Goal: Check status: Check status

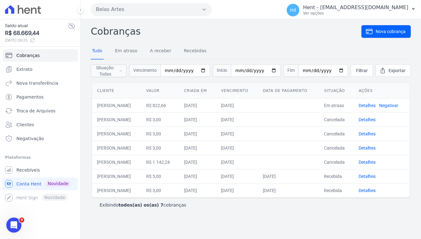
click at [35, 38] on icon at bounding box center [32, 40] width 5 height 5
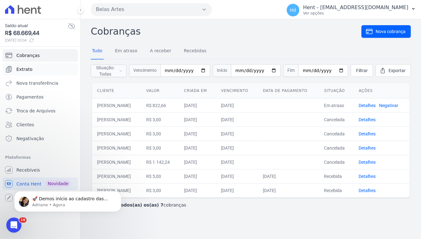
click at [43, 67] on link "Extrato" at bounding box center [40, 69] width 75 height 13
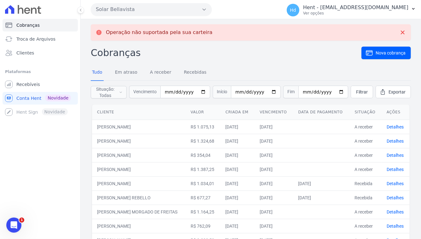
click at [127, 8] on button "Solar Bellavista" at bounding box center [151, 9] width 121 height 13
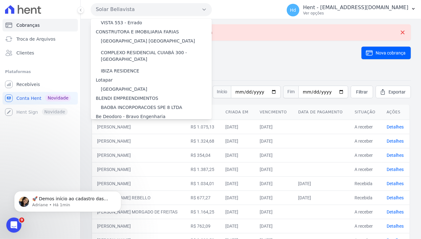
click at [115, 153] on label "Belas Artes" at bounding box center [113, 156] width 25 height 7
click at [0, 0] on input "Belas Artes" at bounding box center [0, 0] width 0 height 0
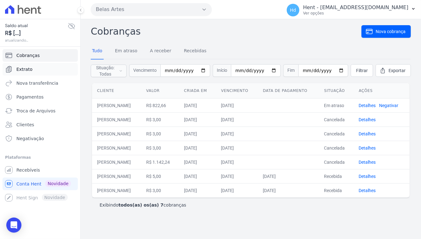
click at [38, 70] on link "Extrato" at bounding box center [40, 69] width 75 height 13
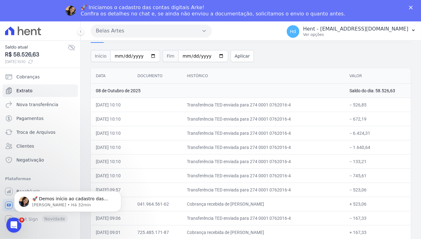
scroll to position [38, 0]
